Goal: Task Accomplishment & Management: Manage account settings

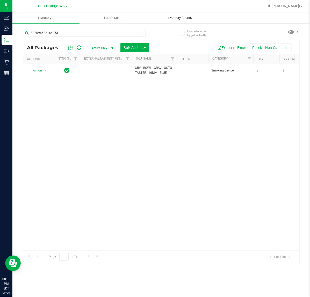
click at [175, 16] on span "Inventory Counts" at bounding box center [179, 18] width 38 height 5
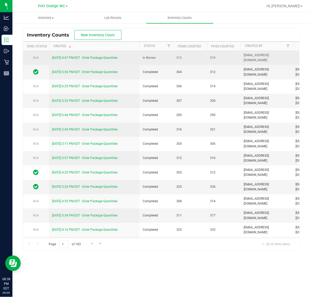
click at [99, 61] on td "[DATE] 4:47 PM EDT - Enter Package Quantities" at bounding box center [94, 58] width 91 height 14
click at [99, 59] on link "[DATE] 4:47 PM EDT - Enter Package Quantities" at bounding box center [84, 58] width 65 height 4
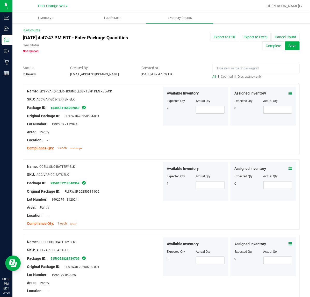
click at [246, 76] on span "Discrepancy only" at bounding box center [250, 77] width 24 height 4
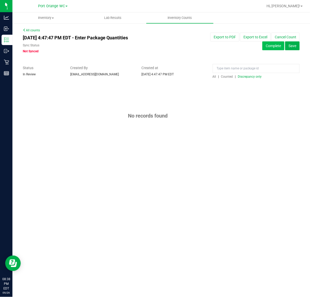
click at [273, 42] on button "Complete" at bounding box center [273, 45] width 22 height 9
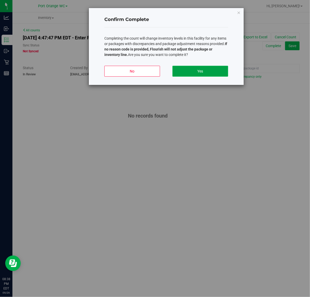
click at [220, 70] on button "Yes" at bounding box center [200, 71] width 56 height 11
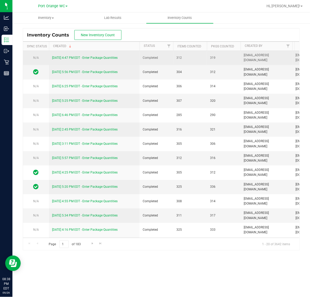
click at [96, 59] on link "9/26/25 4:47 PM EDT - Enter Package Quantities" at bounding box center [84, 58] width 65 height 4
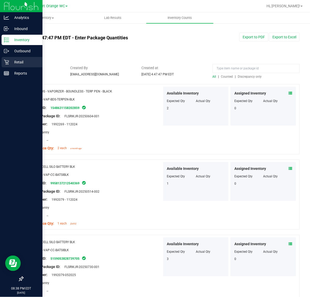
click at [9, 62] on p "Retail" at bounding box center [24, 62] width 31 height 6
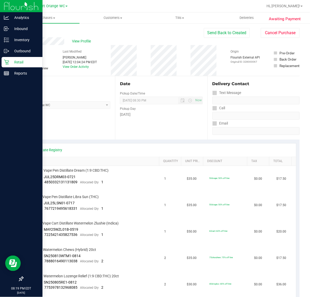
click at [0, 64] on link "Retail" at bounding box center [21, 62] width 42 height 11
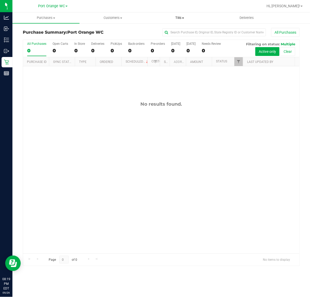
click at [175, 20] on uib-tab-heading "Tills Manage tills Reconcile e-payments" at bounding box center [179, 18] width 66 height 10
click at [167, 31] on span "Manage tills" at bounding box center [163, 31] width 35 height 4
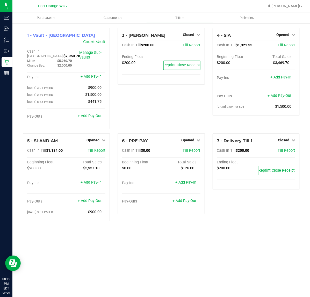
click at [181, 112] on div "3 - [PERSON_NAME] Closed Open Till Cash In Till $200.00 Till Report Ending Floa…" at bounding box center [161, 80] width 95 height 105
click at [281, 35] on span "Opened" at bounding box center [282, 35] width 13 height 4
click at [286, 43] on link "Close Till" at bounding box center [283, 45] width 14 height 4
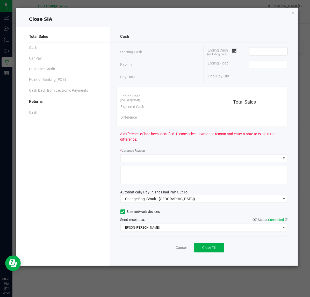
click at [258, 53] on input at bounding box center [268, 51] width 38 height 7
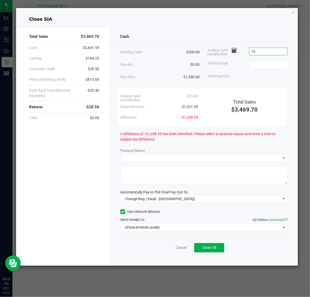
type input "2"
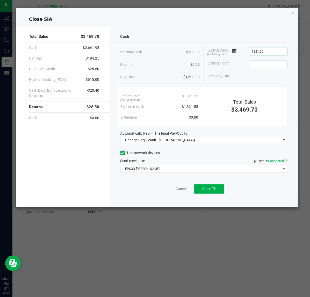
type input "$1,321.55"
click at [254, 68] on input at bounding box center [268, 64] width 38 height 7
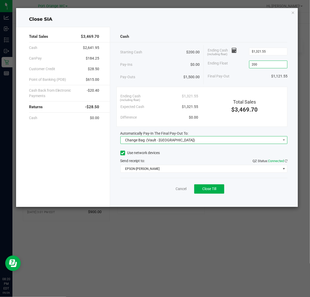
type input "$200.00"
click at [199, 142] on span "Change Bag (Vault - [GEOGRAPHIC_DATA])" at bounding box center [201, 139] width 160 height 7
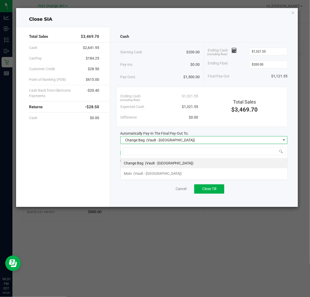
scroll to position [8, 167]
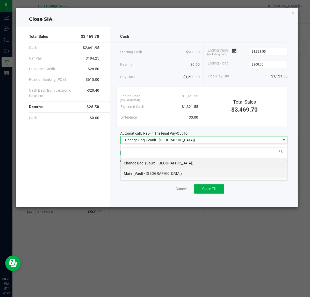
click at [146, 175] on span "(Vault - [GEOGRAPHIC_DATA])" at bounding box center [157, 173] width 49 height 4
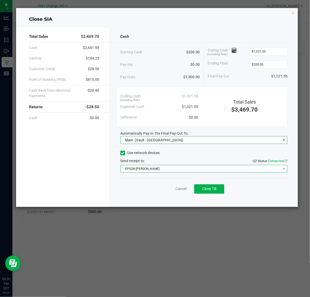
click at [145, 171] on span "EPSON-[PERSON_NAME]" at bounding box center [201, 168] width 160 height 7
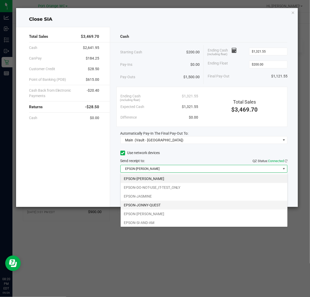
click at [143, 203] on li "EPSON-JONNY-QUEST" at bounding box center [204, 204] width 167 height 9
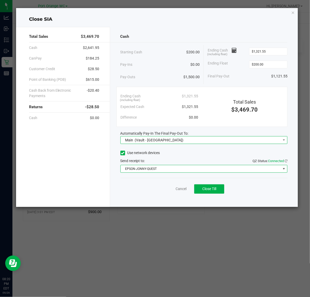
click at [220, 144] on span "Main (Vault - [GEOGRAPHIC_DATA])" at bounding box center [203, 140] width 167 height 8
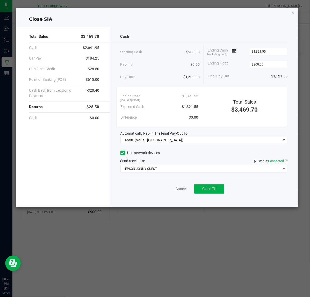
click at [271, 92] on div "Total Sales $3,469.70" at bounding box center [244, 102] width 85 height 23
click at [234, 74] on div "Final Pay-Out $1,121.55" at bounding box center [247, 76] width 80 height 11
click at [211, 188] on span "Close Till" at bounding box center [209, 188] width 14 height 4
click at [172, 189] on link "Dismiss" at bounding box center [169, 188] width 12 height 5
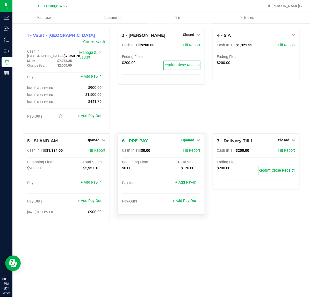
click at [190, 138] on span "Opened" at bounding box center [187, 140] width 13 height 4
click at [188, 147] on div "Close Till" at bounding box center [188, 150] width 38 height 6
click at [187, 148] on link "Close Till" at bounding box center [188, 150] width 14 height 4
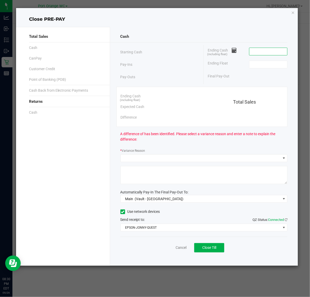
click at [261, 51] on input at bounding box center [268, 51] width 38 height 7
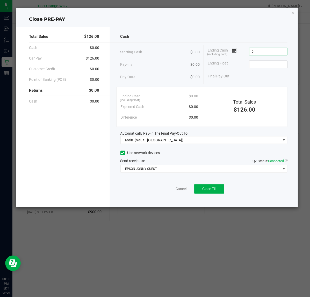
type input "$0.00"
click at [262, 67] on input at bounding box center [268, 64] width 38 height 7
type input "$0.00"
click at [206, 185] on button "Close Till" at bounding box center [209, 188] width 30 height 9
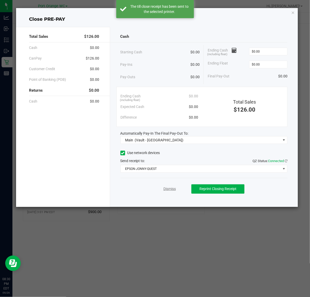
click at [169, 189] on link "Dismiss" at bounding box center [169, 188] width 12 height 5
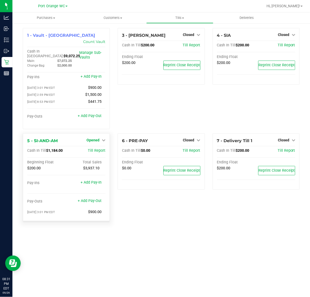
click at [96, 138] on span "Opened" at bounding box center [92, 140] width 13 height 4
click at [100, 148] on link "Close Till" at bounding box center [94, 150] width 14 height 4
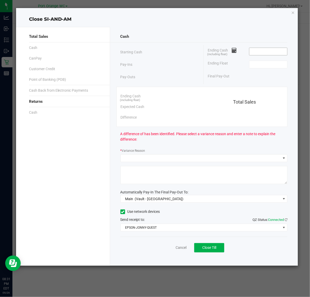
click at [255, 48] on span at bounding box center [268, 52] width 39 height 8
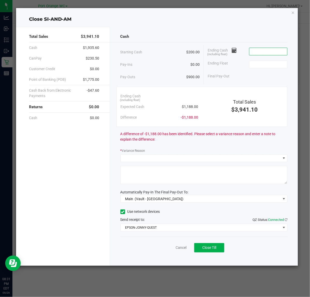
click at [255, 52] on input at bounding box center [268, 51] width 38 height 7
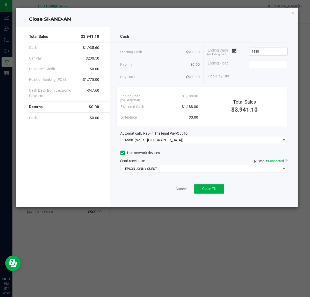
type input "$1,188.00"
click at [262, 70] on div "Ending Float" at bounding box center [247, 64] width 80 height 13
click at [262, 65] on input at bounding box center [268, 64] width 38 height 7
type input "$200.00"
click at [224, 33] on div "Cash" at bounding box center [203, 36] width 167 height 11
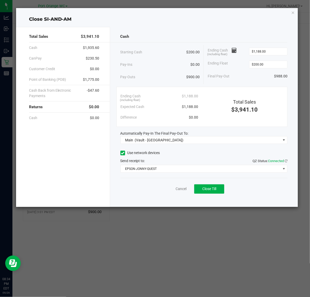
click at [209, 44] on div "Cash Starting Cash $200.00 Pay-Ins $0.00 Pay-Outs $900.00 Ending Cash (includin…" at bounding box center [204, 117] width 188 height 180
click at [219, 189] on button "Close Till" at bounding box center [209, 188] width 30 height 9
click at [168, 188] on link "Dismiss" at bounding box center [169, 188] width 12 height 5
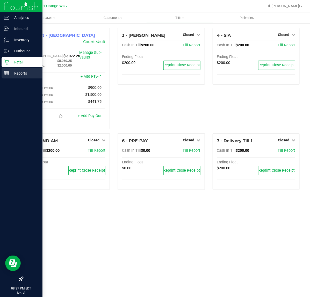
click at [13, 73] on p "Reports" at bounding box center [24, 73] width 31 height 6
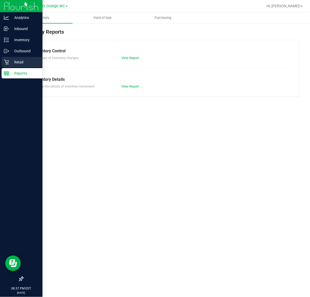
click at [19, 63] on p "Retail" at bounding box center [24, 62] width 31 height 6
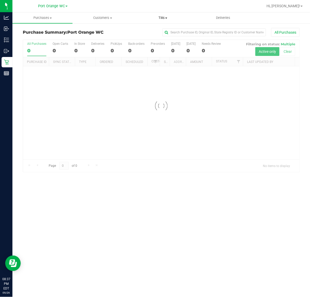
click at [161, 18] on span "Tills" at bounding box center [162, 18] width 59 height 5
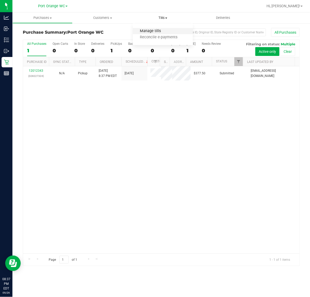
click at [150, 31] on span "Manage tills" at bounding box center [150, 31] width 35 height 4
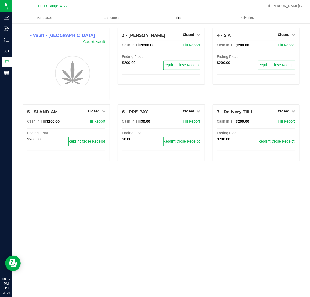
click at [181, 18] on span "Tills" at bounding box center [179, 18] width 66 height 5
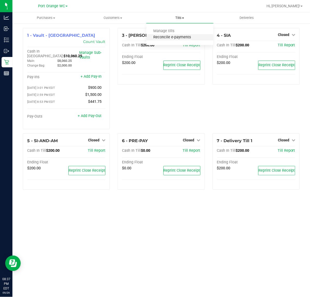
click at [175, 37] on span "Reconcile e-payments" at bounding box center [171, 37] width 51 height 4
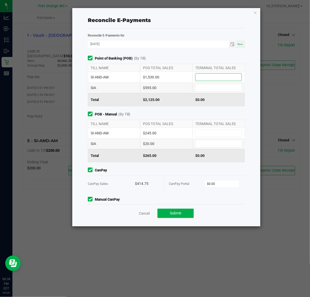
click at [215, 78] on input at bounding box center [218, 76] width 46 height 7
type input "$1,530.00"
click at [213, 86] on input at bounding box center [218, 87] width 46 height 7
type input "$595.00"
click at [200, 136] on input at bounding box center [218, 132] width 46 height 7
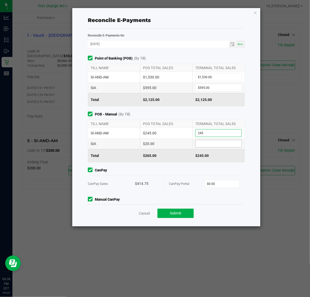
type input "$245.00"
click at [195, 145] on input at bounding box center [218, 143] width 46 height 7
type input "$20.00"
click at [223, 188] on div "CanPay Portal $0.00" at bounding box center [204, 184] width 70 height 16
click at [224, 184] on input "0" at bounding box center [221, 183] width 35 height 7
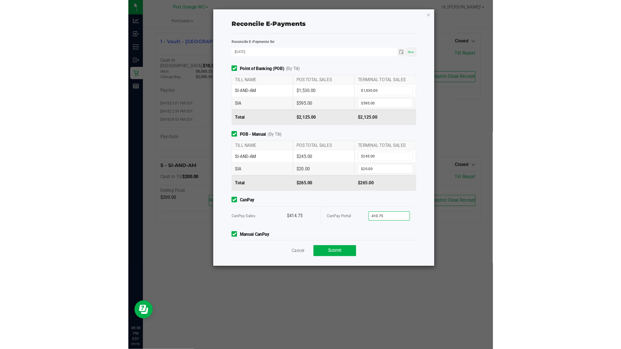
scroll to position [22, 0]
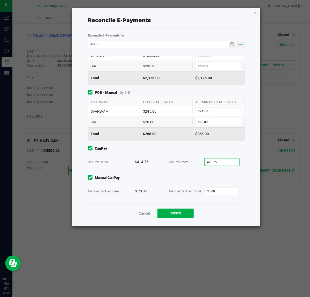
click at [220, 163] on input "410.75" at bounding box center [221, 161] width 35 height 7
type input "$414.75"
click at [215, 189] on input "0" at bounding box center [221, 190] width 35 height 7
click at [211, 191] on input "1236" at bounding box center [221, 190] width 35 height 7
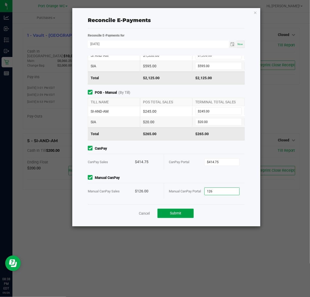
type input "$126.00"
click at [187, 211] on button "Submit" at bounding box center [175, 212] width 36 height 9
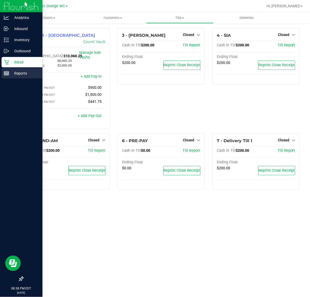
click at [13, 76] on div "Reports" at bounding box center [22, 73] width 41 height 10
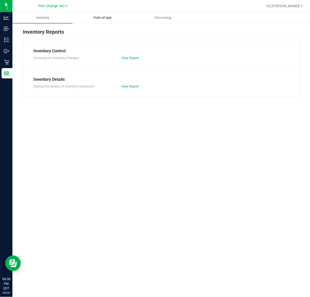
click at [102, 18] on span "Point of Sale" at bounding box center [103, 18] width 32 height 5
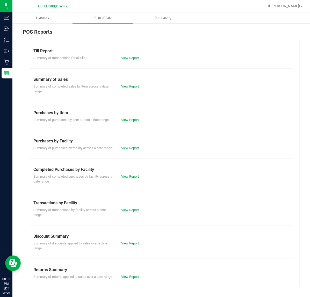
click at [129, 178] on link "View Report" at bounding box center [130, 176] width 18 height 4
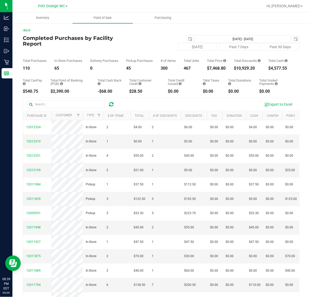
click at [66, 60] on div "In Store Purchases" at bounding box center [68, 60] width 28 height 3
click at [180, 42] on div "[DATE] [DATE] - [DATE] [DATE]" at bounding box center [207, 39] width 192 height 8
click at [186, 40] on span "select" at bounding box center [189, 38] width 7 height 7
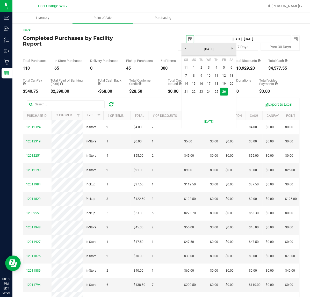
scroll to position [0, 13]
click at [192, 91] on link "22" at bounding box center [193, 92] width 7 height 8
type input "[DATE]"
type input "[DATE] - [DATE]"
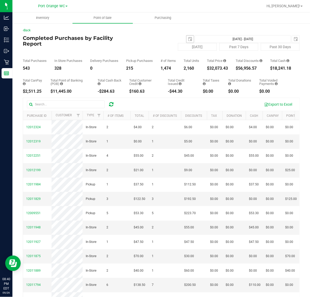
click at [186, 42] on span "select" at bounding box center [189, 38] width 7 height 7
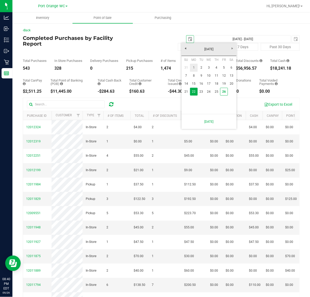
click at [194, 66] on link "1" at bounding box center [193, 68] width 7 height 8
type input "[DATE]"
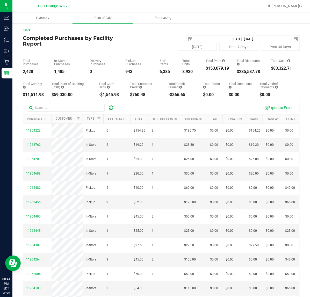
drag, startPoint x: 225, startPoint y: 73, endPoint x: 221, endPoint y: 81, distance: 9.4
click at [224, 74] on div "Back Completed Purchases by Facility Report [DATE] [DATE] - [DATE] [DATE] [DATE…" at bounding box center [161, 175] width 276 height 295
click at [190, 44] on button "[DATE]" at bounding box center [197, 47] width 39 height 8
type input "[DATE] - [DATE]"
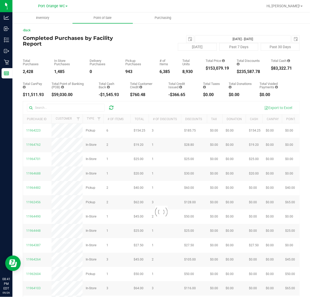
click at [141, 53] on div "Total Purchases 2,428 In Store Purchases 1,485 Delivery Purchases 0 Pickup Purc…" at bounding box center [161, 62] width 276 height 23
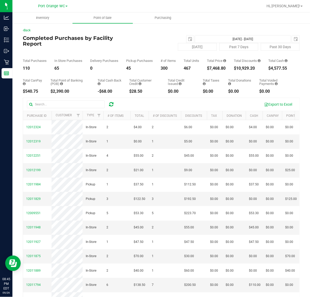
click at [29, 26] on div "Back Completed Purchases by Facility Report [DATE] - [DATE] [DATE] [DATE] Past …" at bounding box center [160, 174] width 297 height 302
click at [28, 28] on link "Back" at bounding box center [27, 30] width 8 height 4
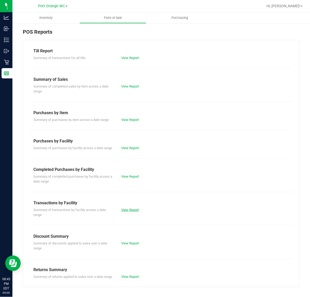
click at [127, 212] on link "View Report" at bounding box center [130, 210] width 18 height 4
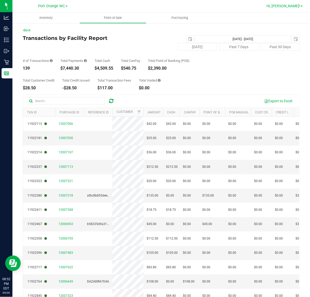
click at [289, 3] on link "Hi, [PERSON_NAME]!" at bounding box center [284, 5] width 40 height 5
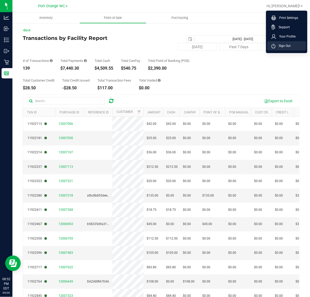
click at [281, 46] on span "Sign Out" at bounding box center [282, 45] width 15 height 5
